Goal: Task Accomplishment & Management: Manage account settings

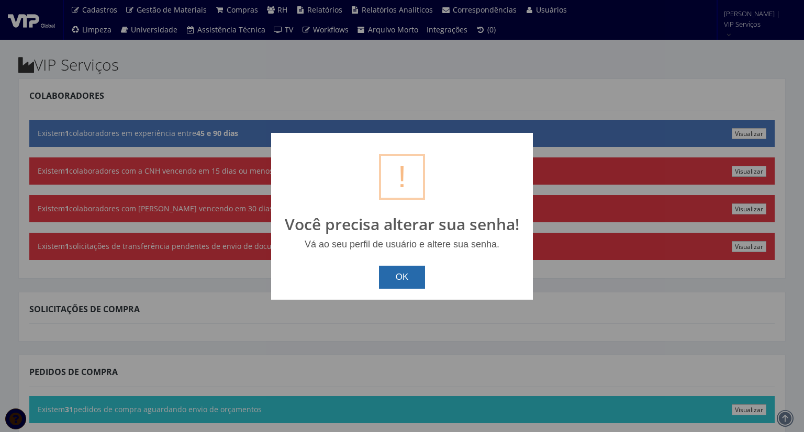
click at [412, 278] on button "OK" at bounding box center [402, 277] width 47 height 23
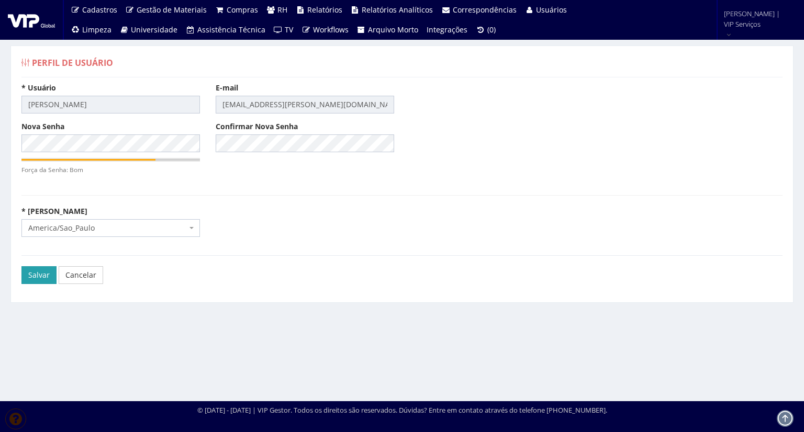
click at [42, 272] on input "Salvar" at bounding box center [38, 275] width 35 height 18
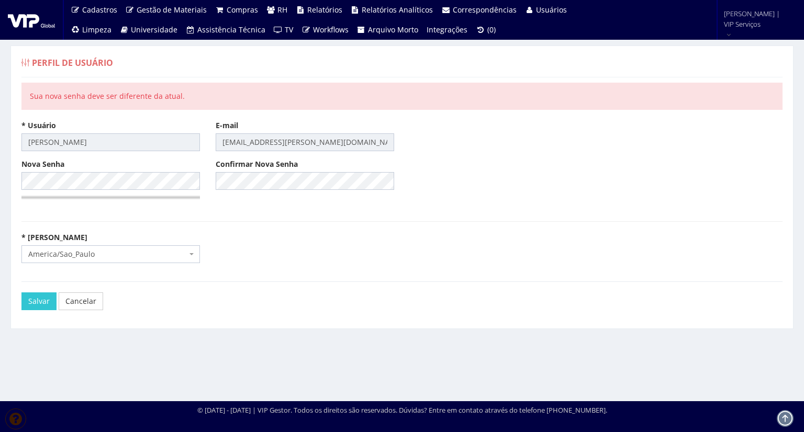
click at [160, 170] on div "Nova Senha" at bounding box center [111, 181] width 194 height 44
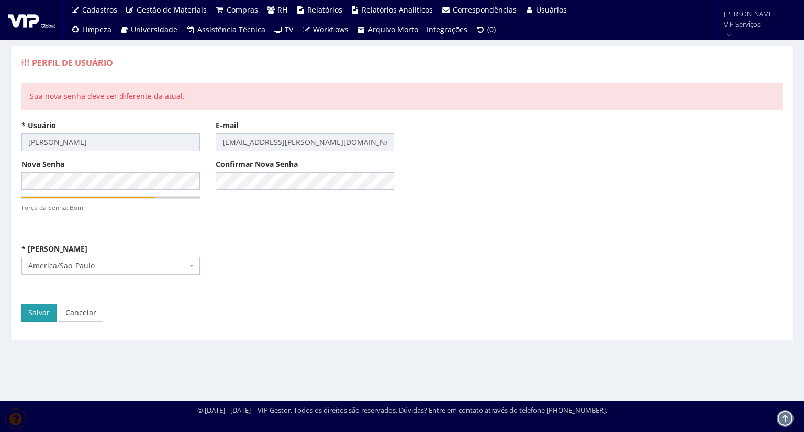
click at [36, 310] on input "Salvar" at bounding box center [38, 313] width 35 height 18
click at [30, 319] on input "Salvar" at bounding box center [38, 313] width 35 height 18
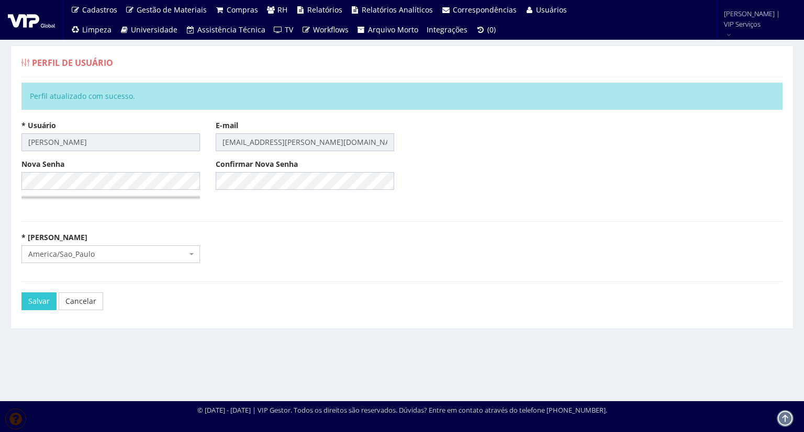
click at [17, 31] on div at bounding box center [32, 20] width 64 height 40
click at [27, 20] on img at bounding box center [31, 20] width 47 height 16
